Goal: Transaction & Acquisition: Purchase product/service

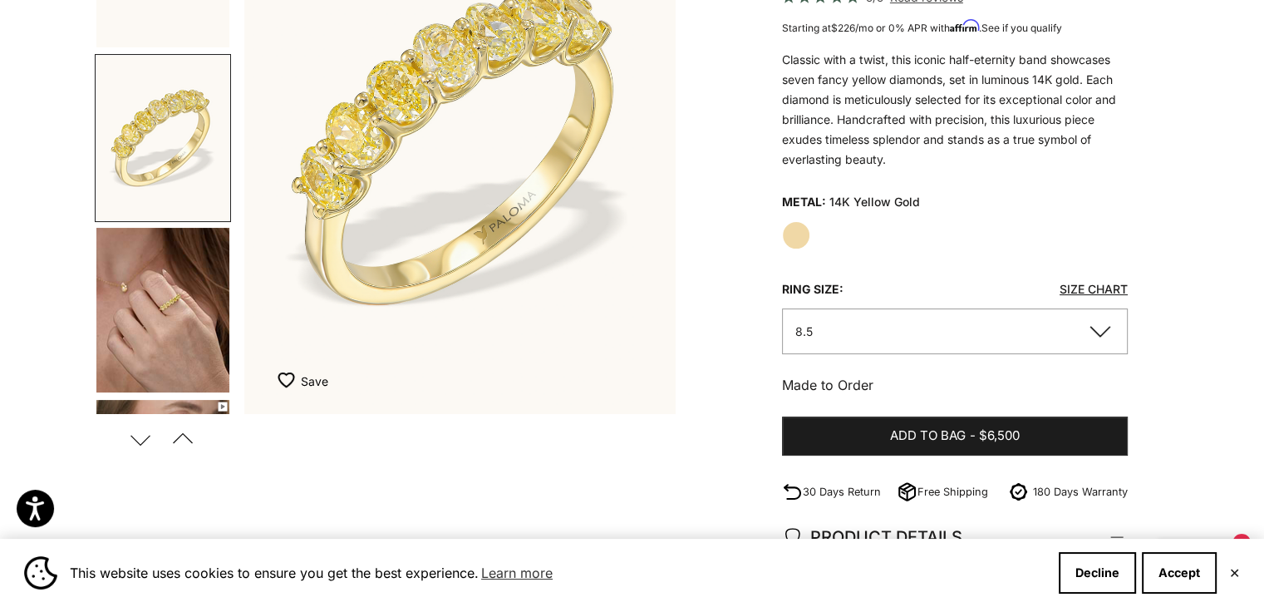
scroll to position [285, 0]
click at [166, 336] on img "Go to item 3" at bounding box center [162, 309] width 133 height 165
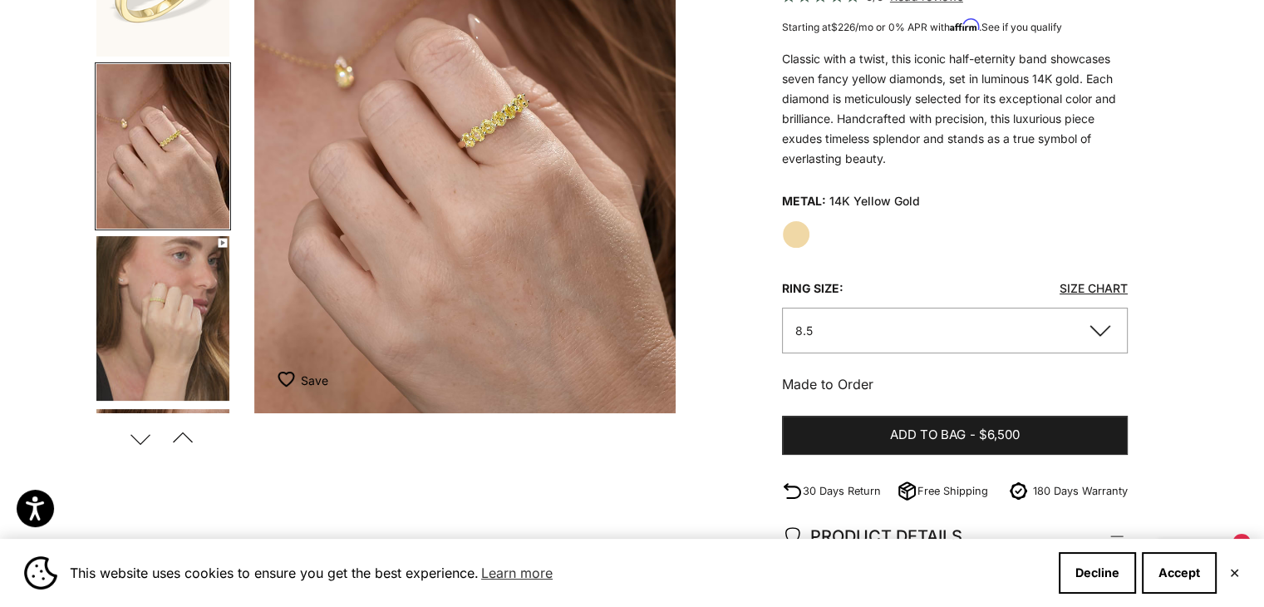
scroll to position [0, 902]
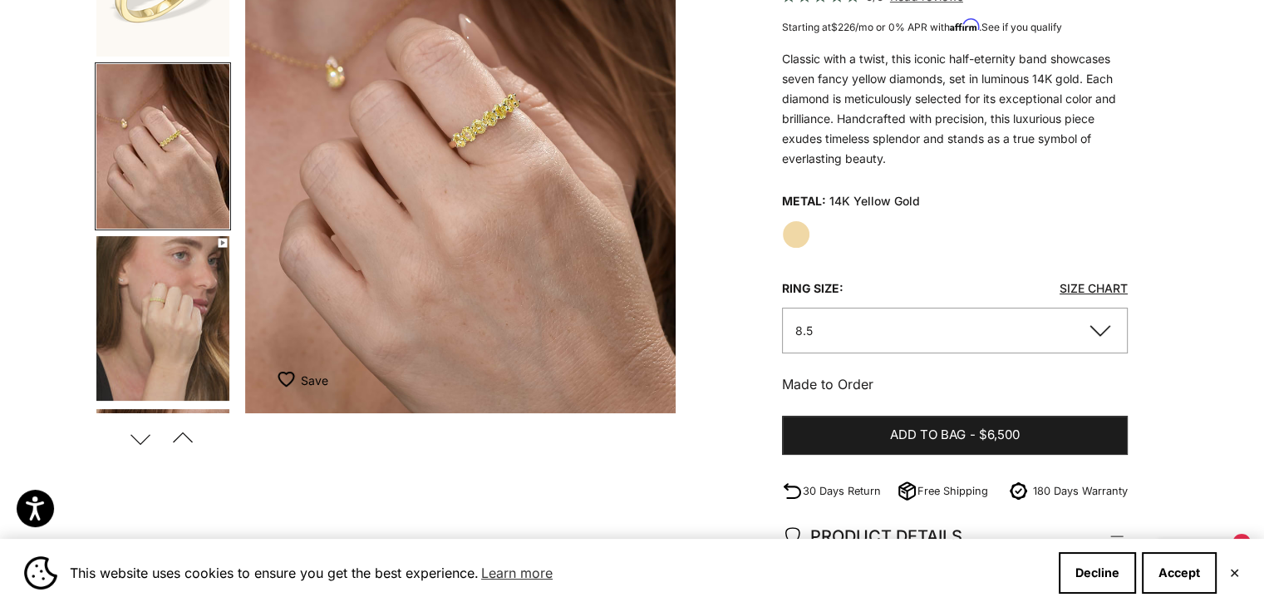
click at [166, 336] on img "Go to item 4" at bounding box center [162, 318] width 133 height 165
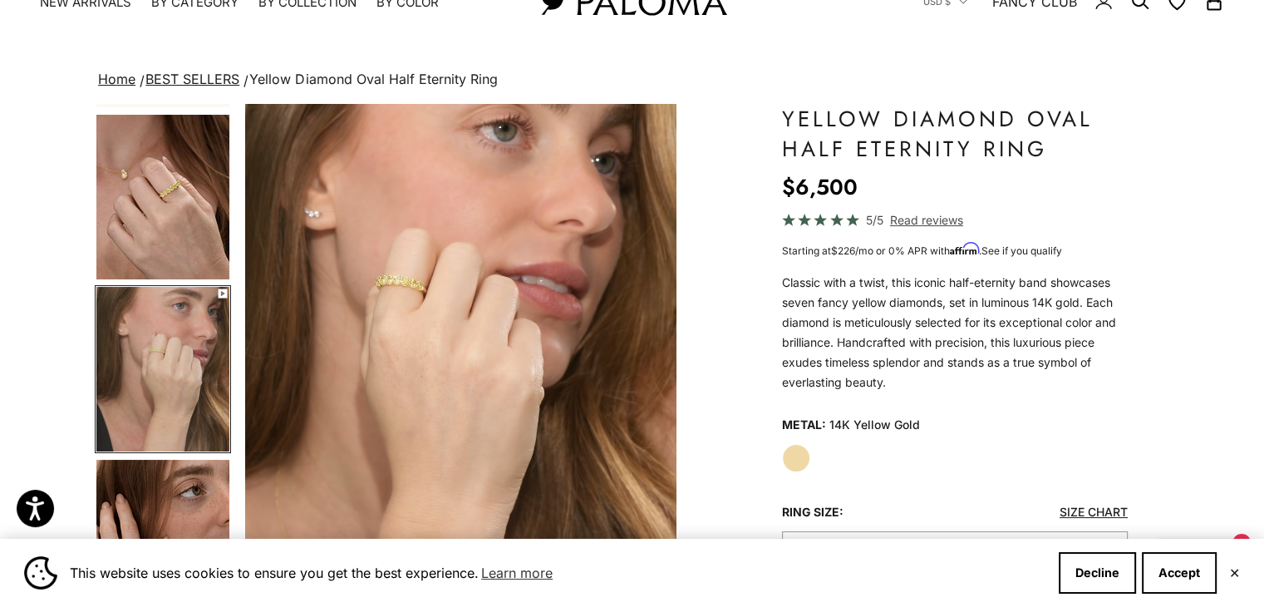
scroll to position [60, 0]
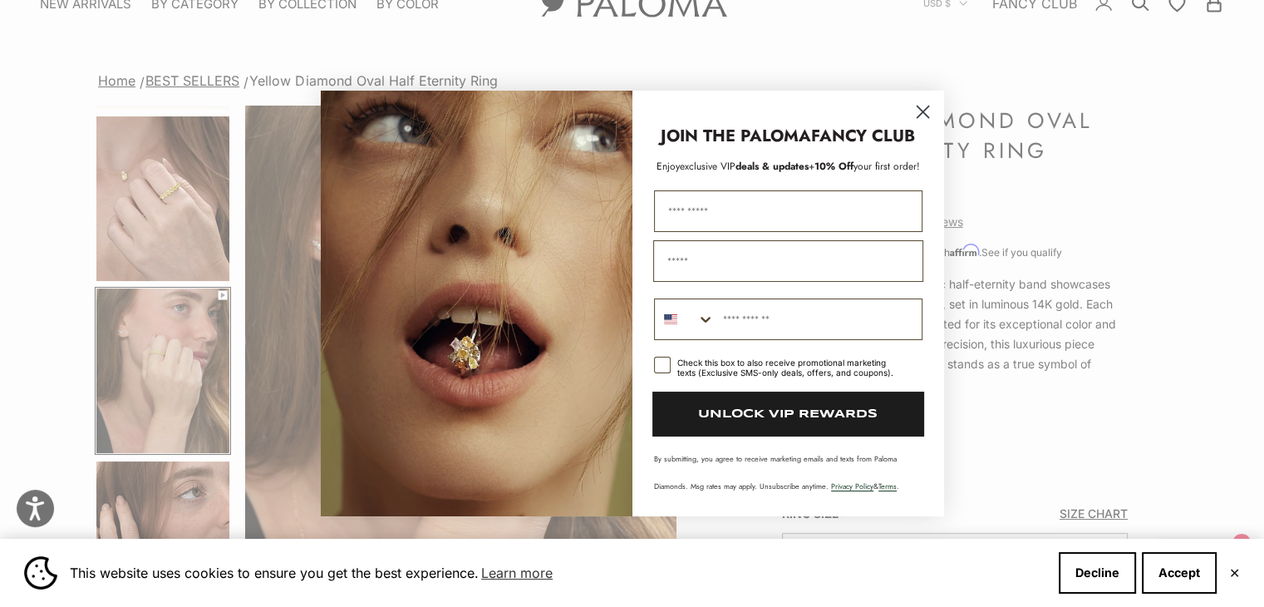
click at [924, 111] on circle "Close dialog" at bounding box center [921, 111] width 27 height 27
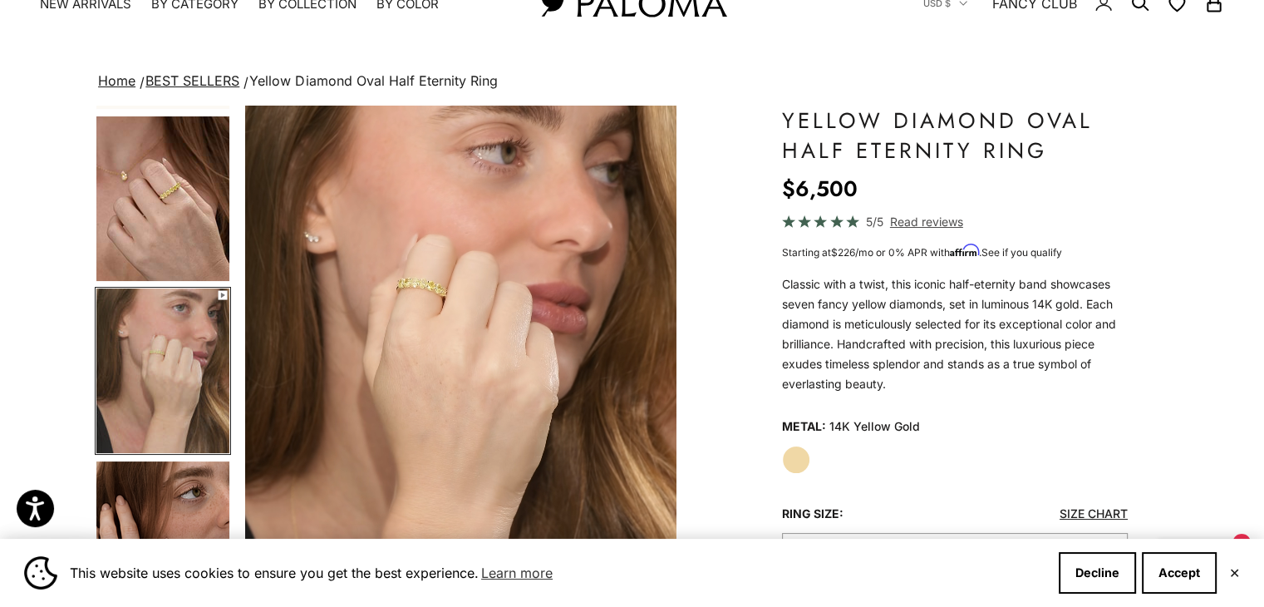
click at [165, 206] on img "Go to item 3" at bounding box center [162, 198] width 133 height 165
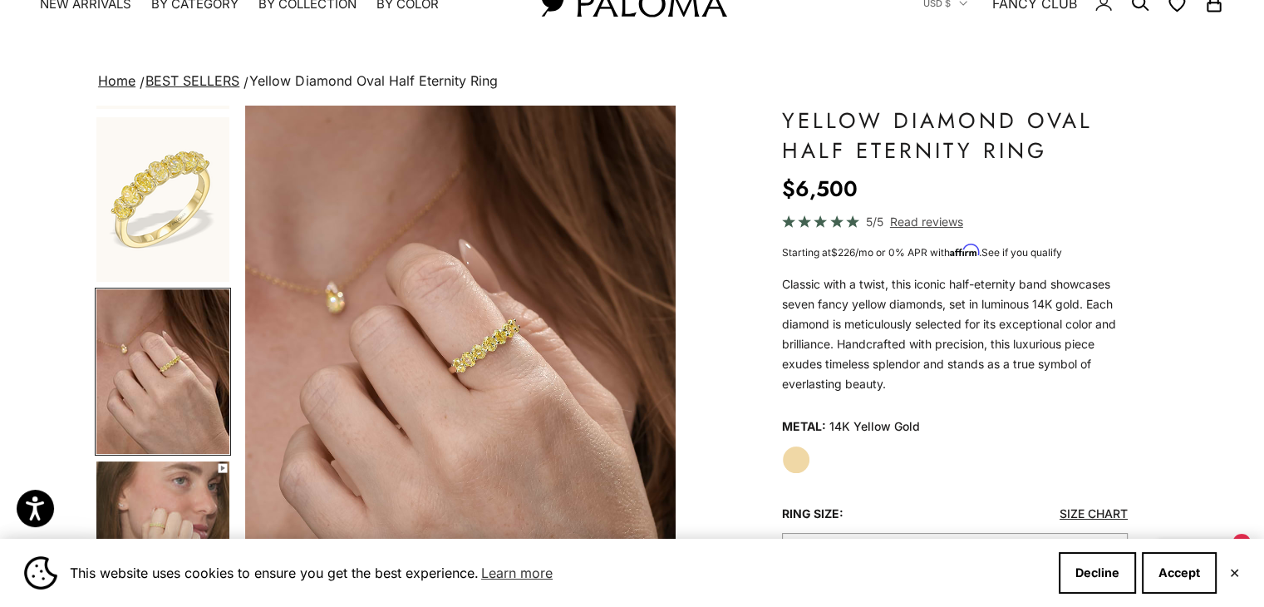
click at [143, 185] on img "Go to item 2" at bounding box center [162, 199] width 133 height 165
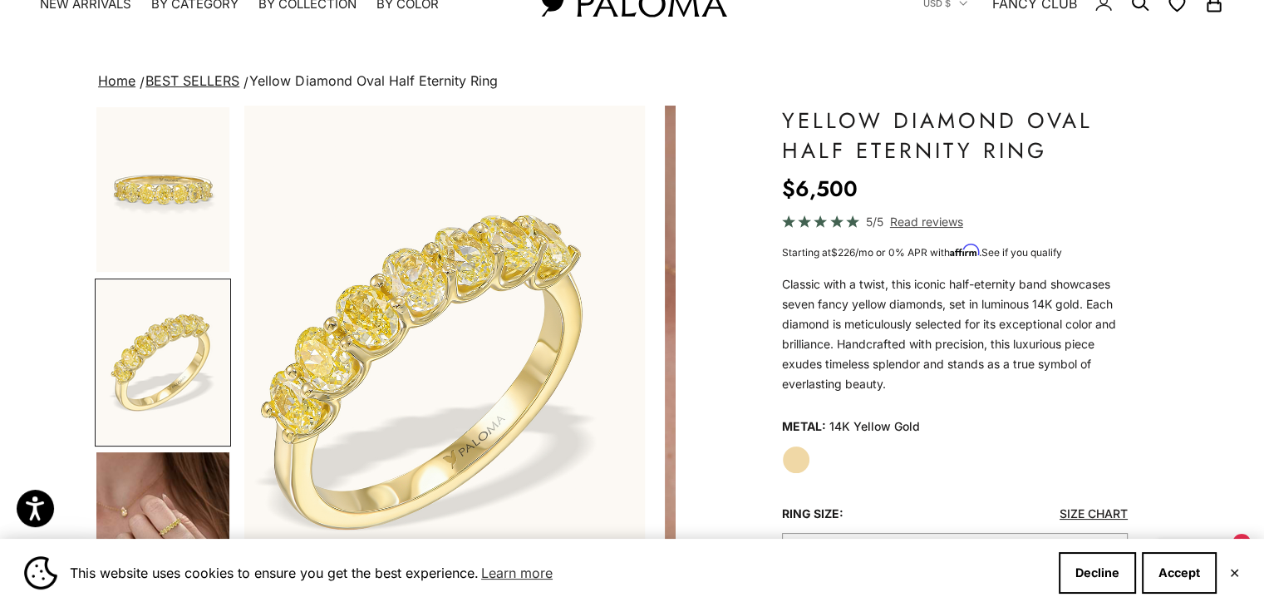
scroll to position [0, 451]
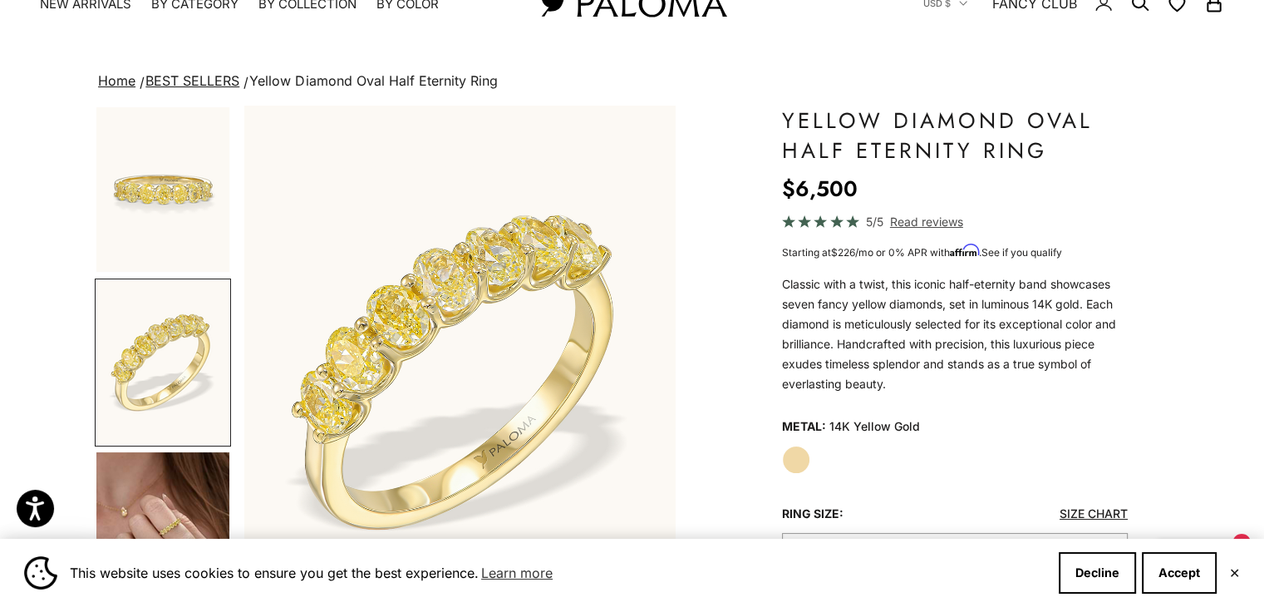
click at [147, 352] on img "Go to item 2" at bounding box center [162, 362] width 133 height 165
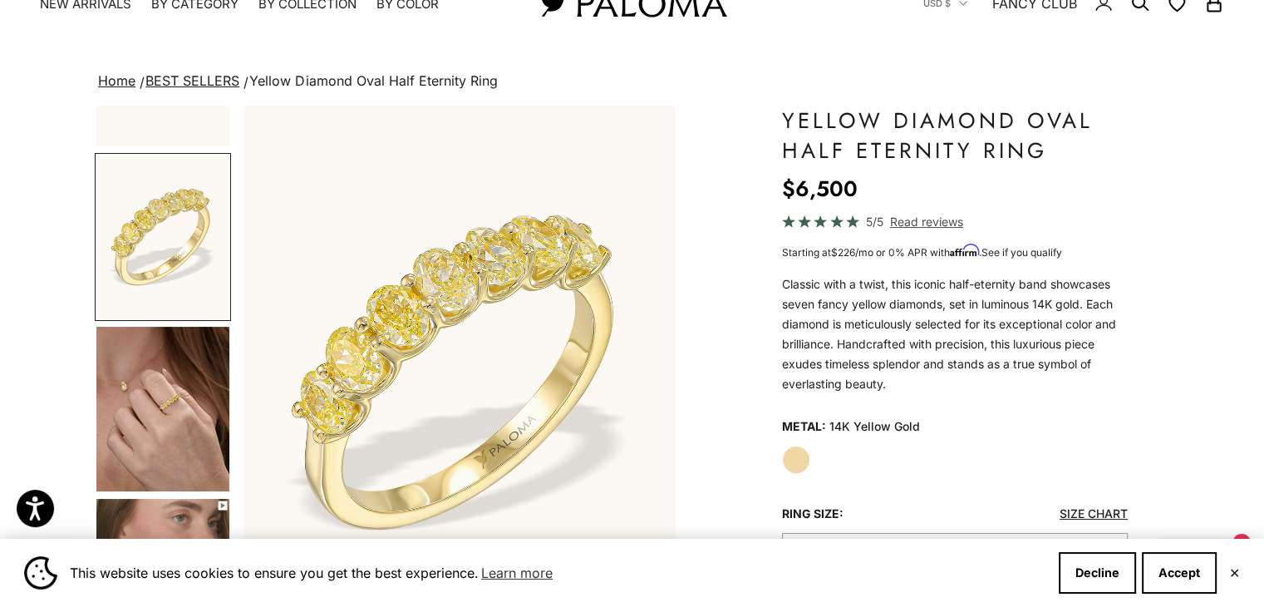
scroll to position [126, 0]
click at [176, 430] on img "Go to item 3" at bounding box center [162, 408] width 133 height 165
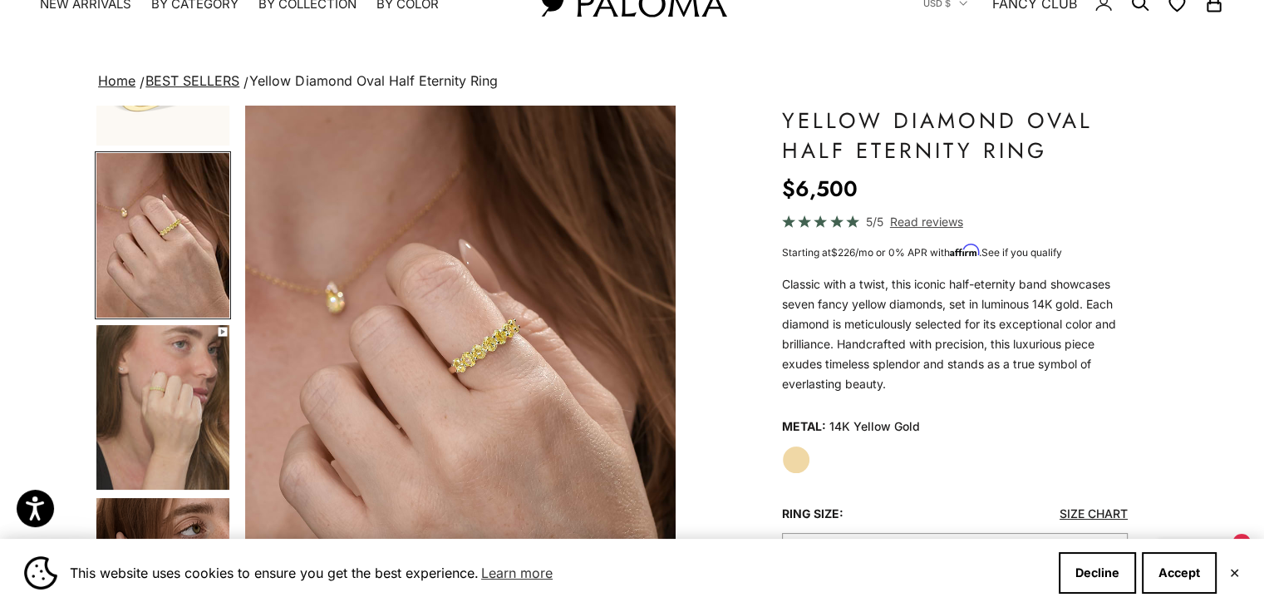
scroll to position [335, 0]
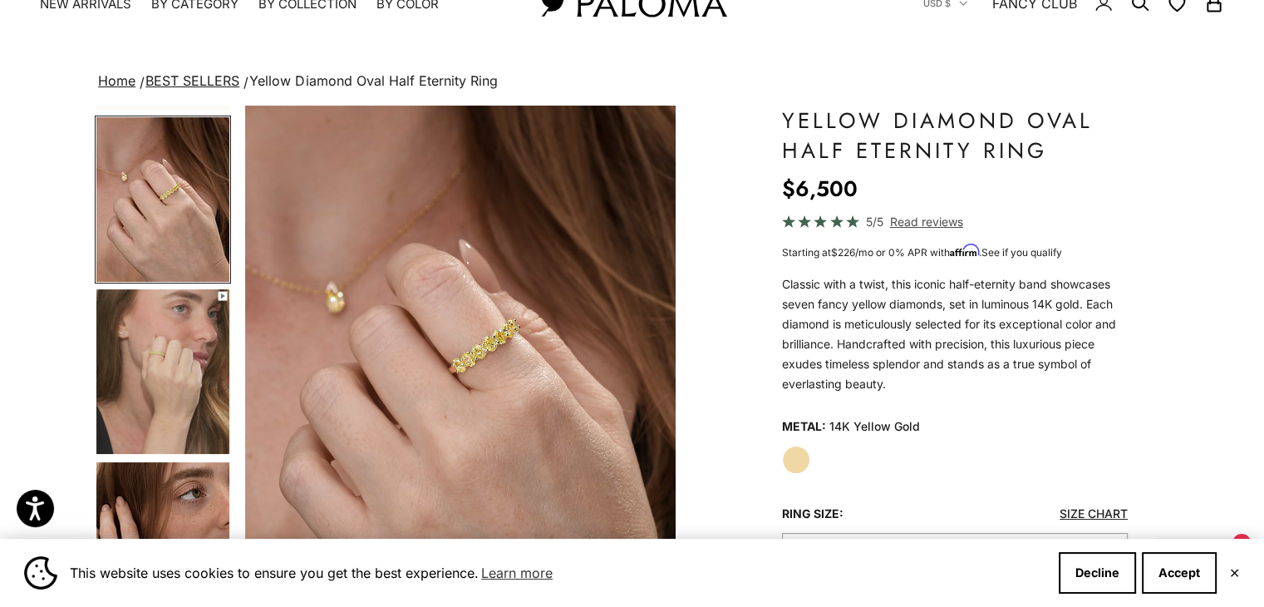
click at [153, 381] on img "Go to item 4" at bounding box center [162, 371] width 133 height 165
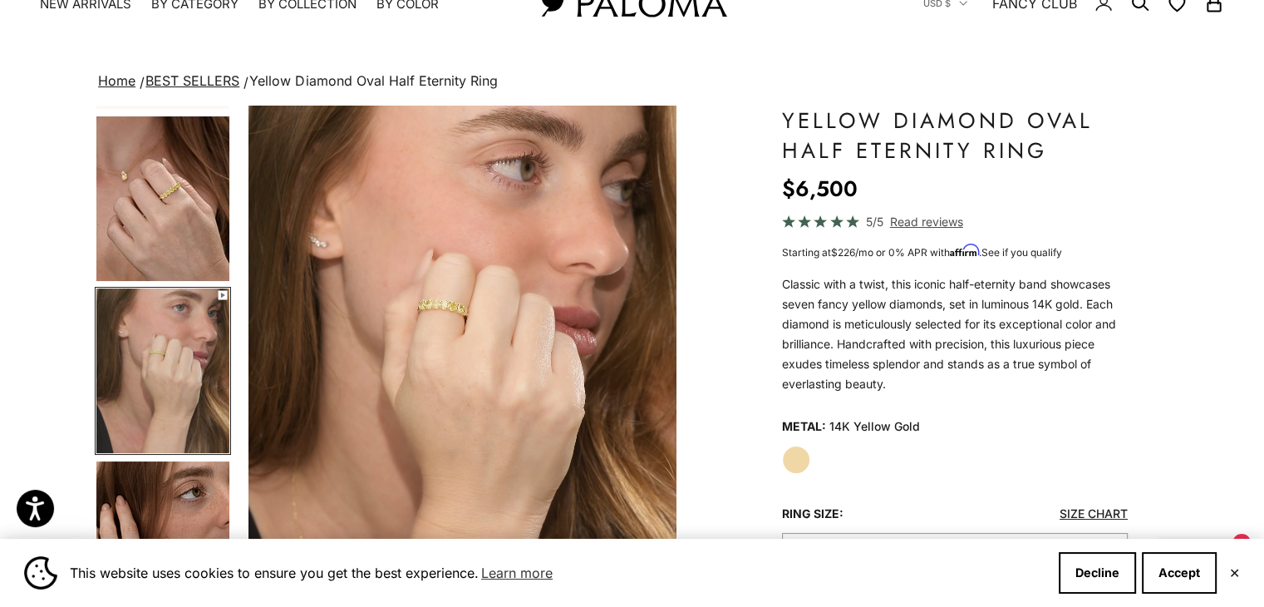
scroll to position [0, 1353]
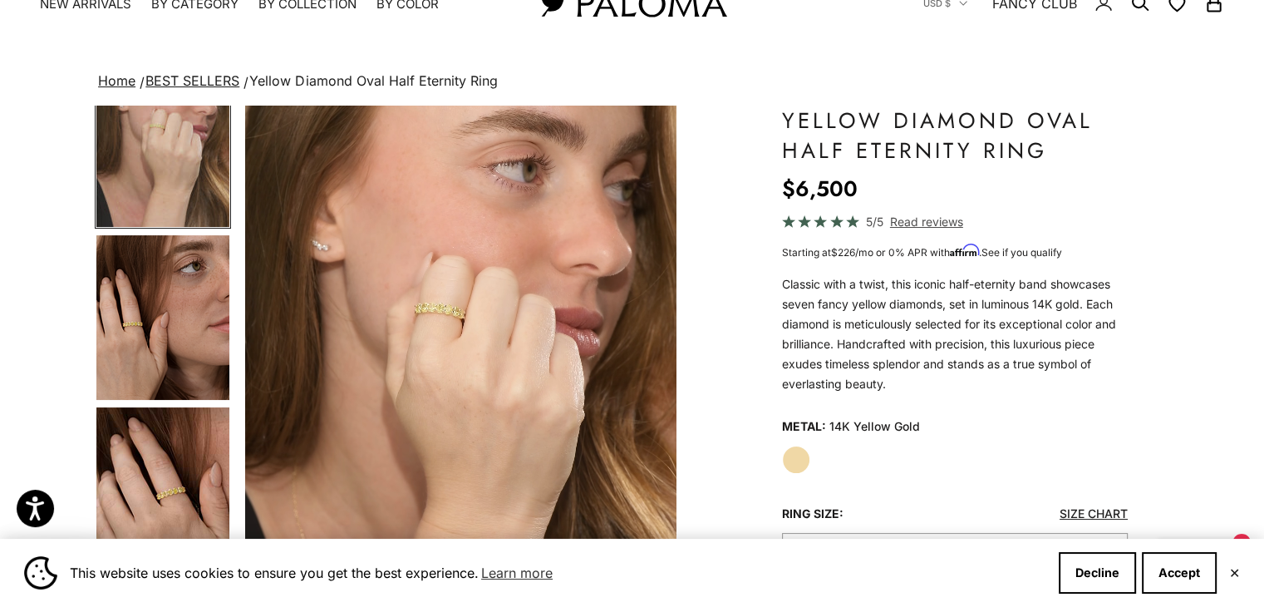
click at [153, 300] on img "Go to item 5" at bounding box center [162, 317] width 133 height 165
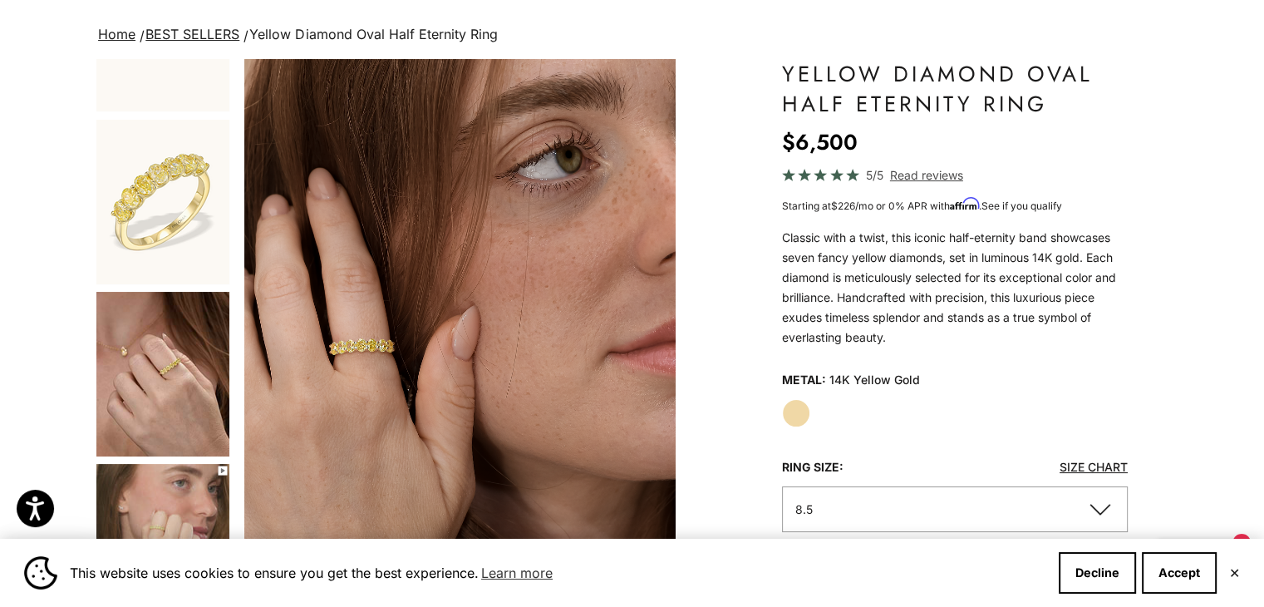
scroll to position [97, 0]
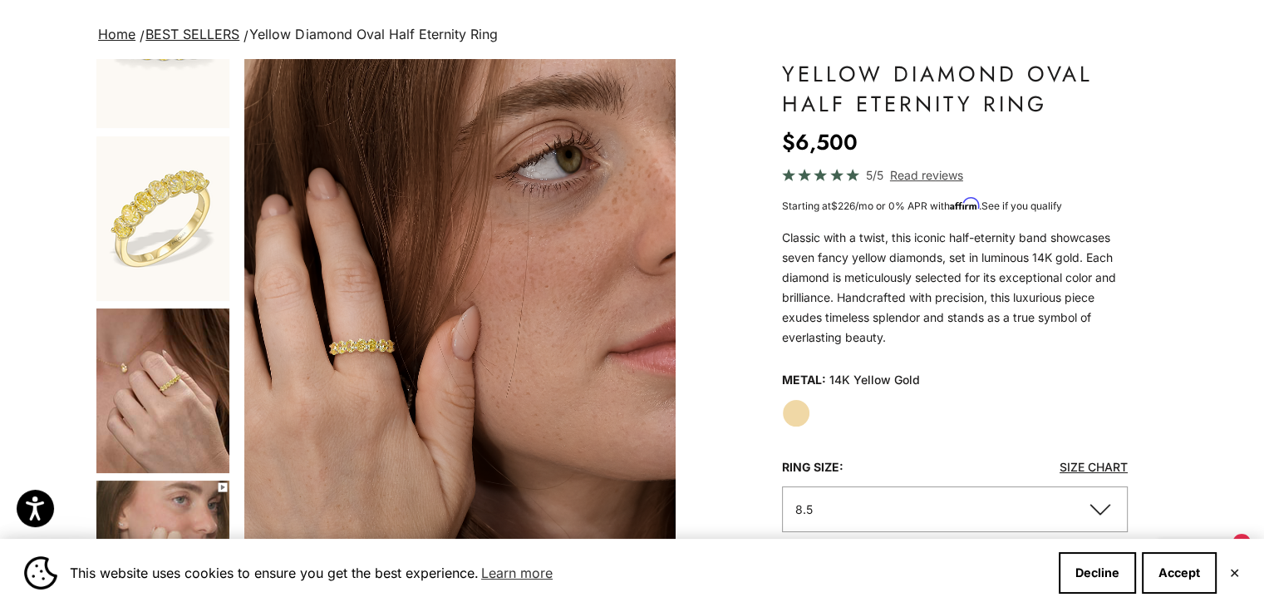
click at [177, 249] on img "Go to item 2" at bounding box center [162, 218] width 133 height 165
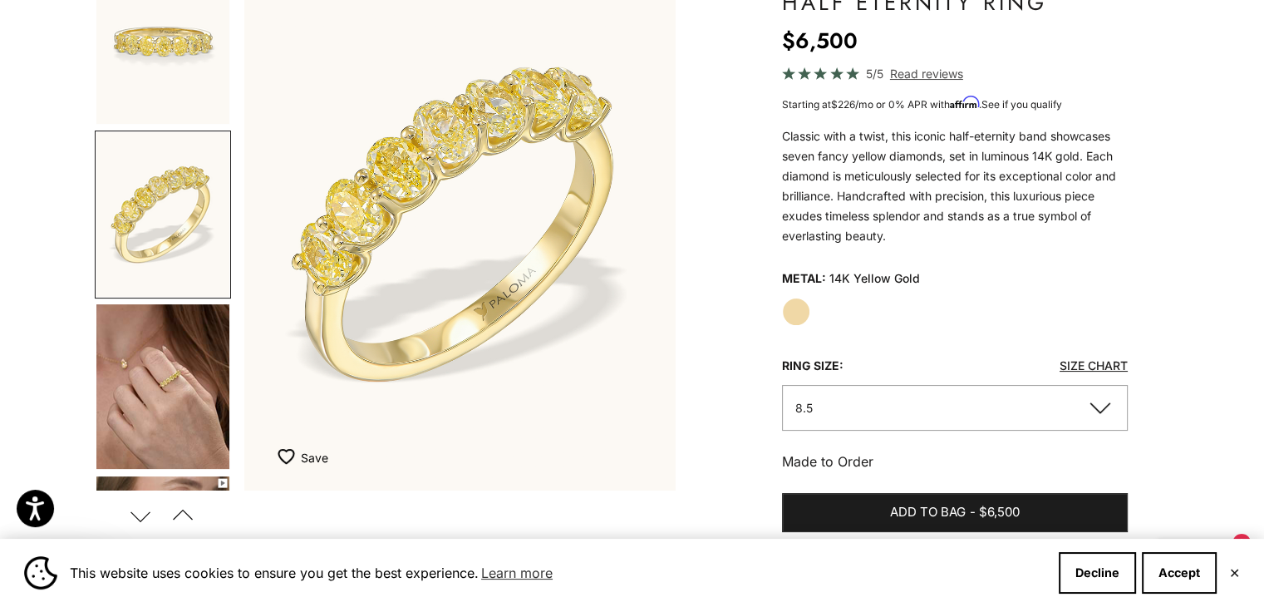
scroll to position [209, 0]
